Goal: Ask a question

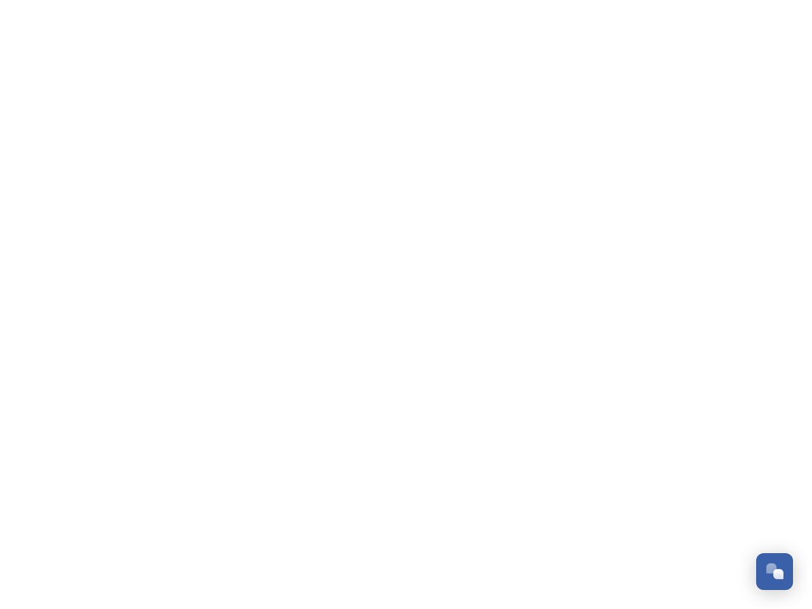
click at [775, 572] on div "Open Chat" at bounding box center [779, 574] width 10 height 10
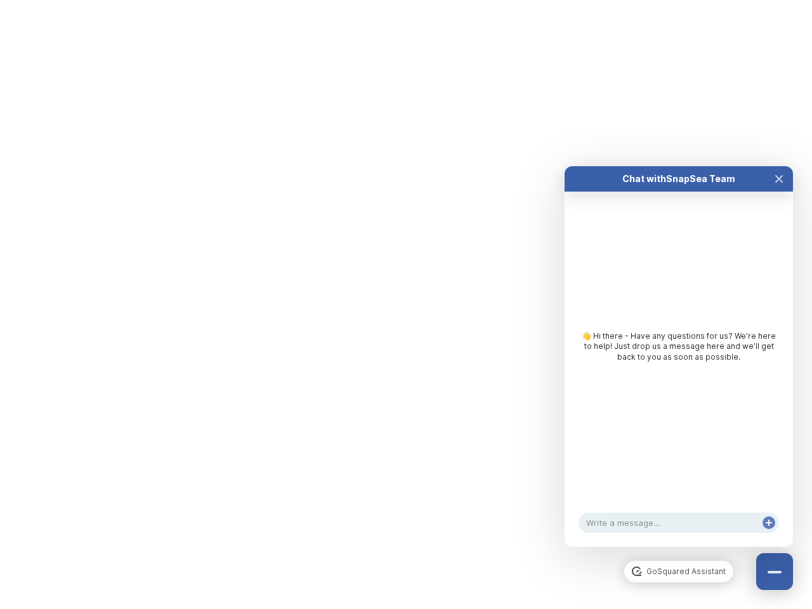
click at [779, 430] on div "👋 Hi there - Have any questions for us? We’re here to help! Just drop us a mess…" at bounding box center [679, 350] width 228 height 317
click at [679, 0] on html "/p/collection/tempest/tourism-academy-2025 Dismiss GoSquared Assistant Chat wit…" at bounding box center [406, 0] width 812 height 0
click at [679, 369] on div "👋 Hi there - Have any questions for us? We’re here to help! Just drop us a mess…" at bounding box center [679, 350] width 228 height 317
click at [779, 192] on div "👋 Hi there - Have any questions for us? We’re here to help! Just drop us a mess…" at bounding box center [679, 350] width 228 height 317
click at [769, 536] on div "Chat with SnapSea Team GoSquared Assistant 👋 Hi there - Have any questions for …" at bounding box center [679, 356] width 228 height 381
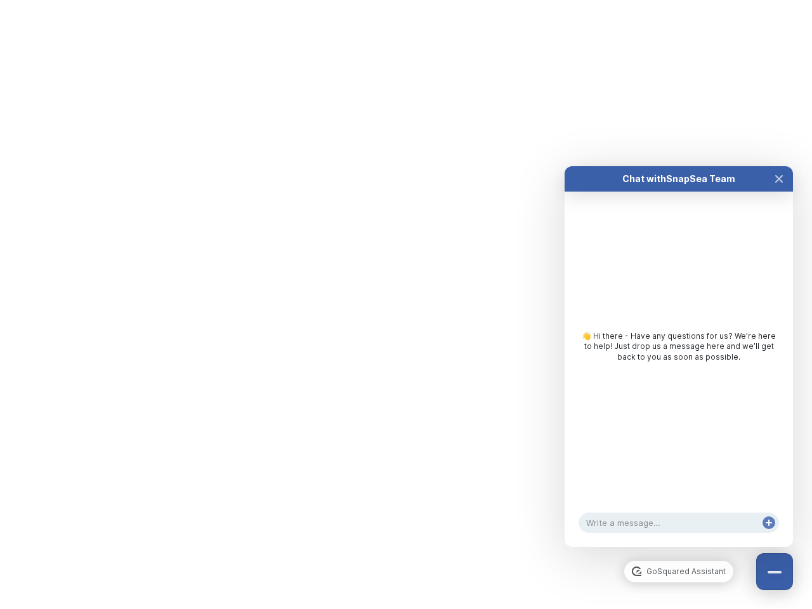
click at [769, 536] on div "Chat with SnapSea Team GoSquared Assistant 👋 Hi there - Have any questions for …" at bounding box center [679, 356] width 228 height 381
click at [406, 0] on html "/p/collection/tempest/tourism-academy-2025 Dismiss GoSquared Assistant Chat wit…" at bounding box center [406, 0] width 812 height 0
click at [397, 0] on html "/p/collection/tempest/tourism-academy-2025 Dismiss GoSquared Assistant Chat wit…" at bounding box center [406, 0] width 812 height 0
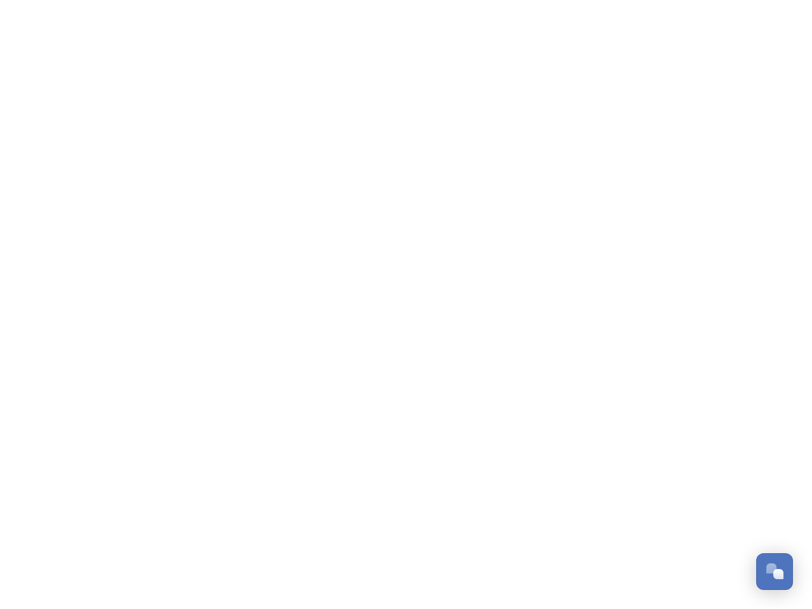
click at [775, 572] on div "Open Chat" at bounding box center [779, 574] width 10 height 10
click at [779, 0] on html "/p/collection/tempest/tourism-academy-2025 Dismiss GoSquared Assistant Chat wit…" at bounding box center [406, 0] width 812 height 0
click at [679, 0] on html "/p/collection/tempest/tourism-academy-2025 Dismiss GoSquared Assistant Chat wit…" at bounding box center [406, 0] width 812 height 0
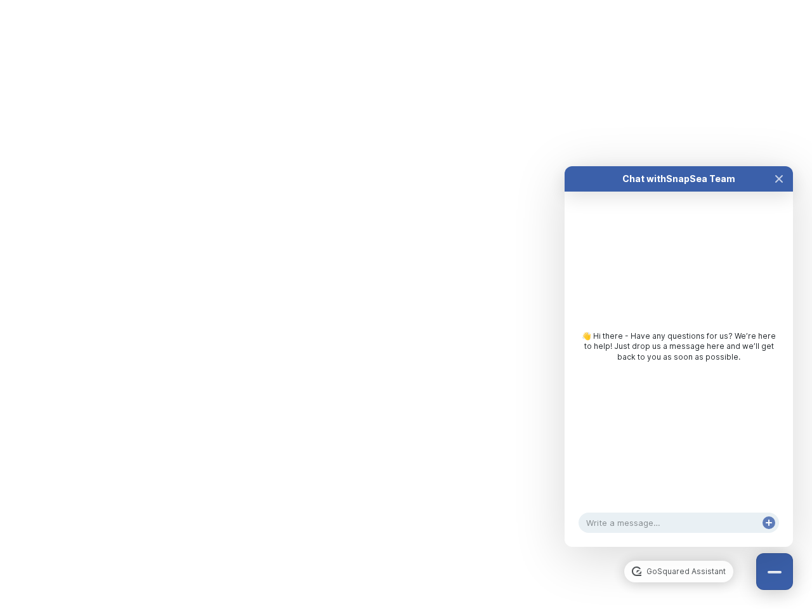
click at [679, 369] on div "👋 Hi there - Have any questions for us? We’re here to help! Just drop us a mess…" at bounding box center [679, 350] width 228 height 317
click at [779, 192] on div "👋 Hi there - Have any questions for us? We’re here to help! Just drop us a mess…" at bounding box center [679, 350] width 228 height 317
click at [769, 536] on div "Chat with SnapSea Team GoSquared Assistant 👋 Hi there - Have any questions for …" at bounding box center [679, 356] width 228 height 381
click at [406, 0] on html "/p/collection/tempest/tourism-academy-2025 Dismiss GoSquared Assistant Chat wit…" at bounding box center [406, 0] width 812 height 0
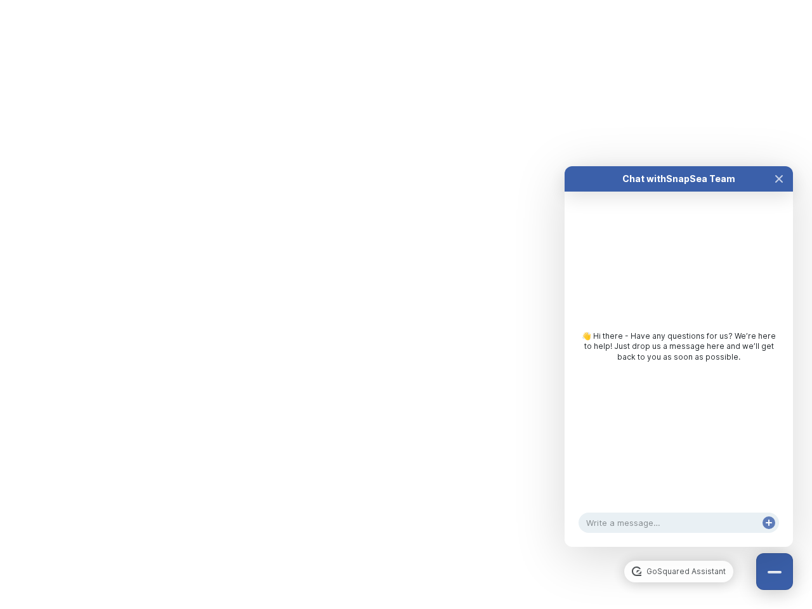
click at [397, 0] on html "/p/collection/tempest/tourism-academy-2025 Dismiss GoSquared Assistant Chat wit…" at bounding box center [406, 0] width 812 height 0
